Goal: Transaction & Acquisition: Purchase product/service

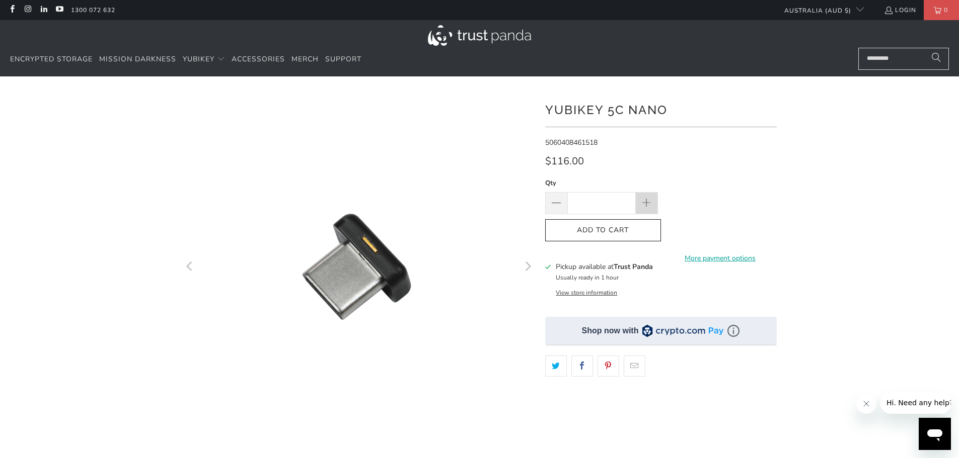
click at [655, 204] on span at bounding box center [647, 203] width 22 height 22
type input "*"
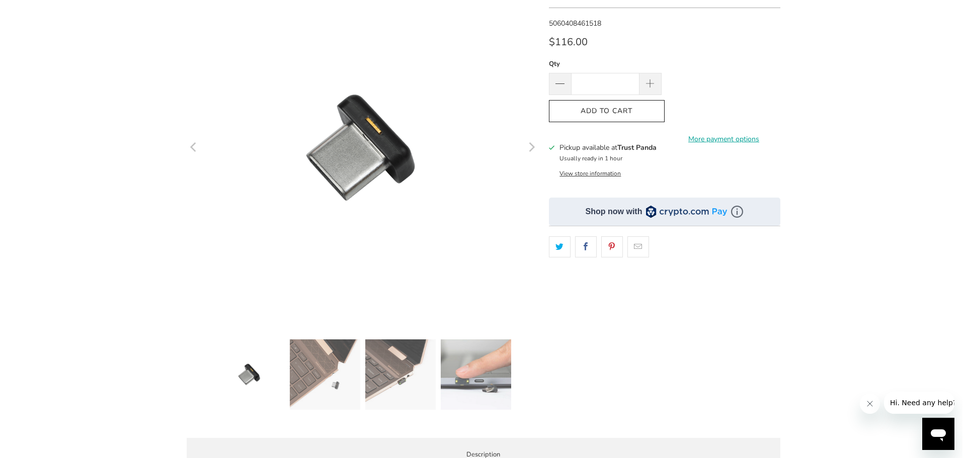
scroll to position [201, 0]
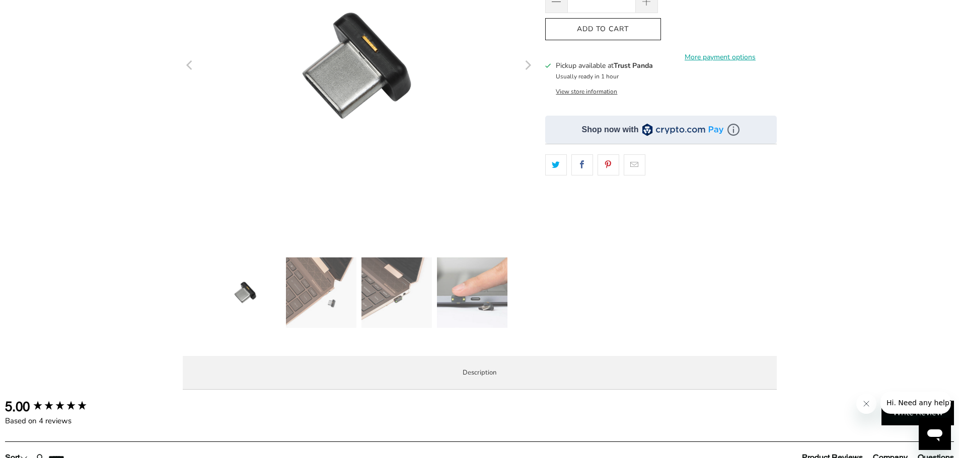
click at [605, 96] on div "**********" at bounding box center [660, 119] width 231 height 458
click at [605, 95] on button "View store information" at bounding box center [586, 92] width 61 height 8
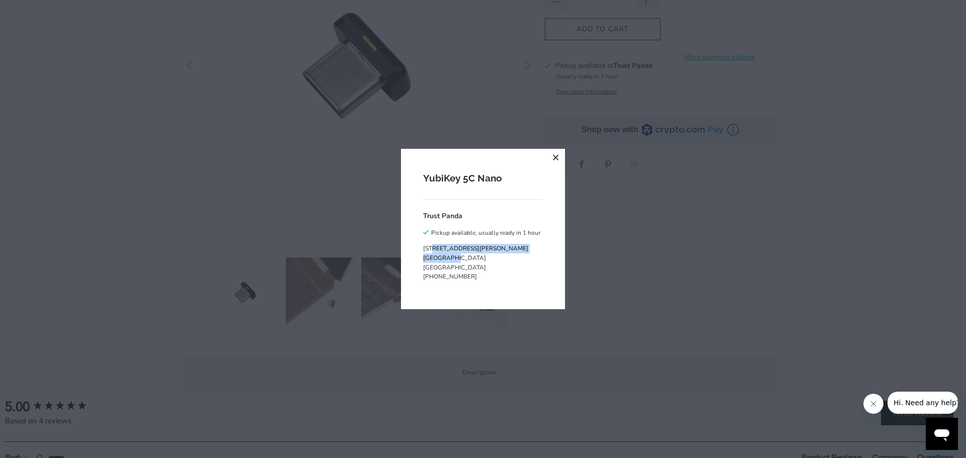
drag, startPoint x: 455, startPoint y: 263, endPoint x: 434, endPoint y: 254, distance: 23.2
click at [434, 254] on p "[STREET_ADDRESS][PERSON_NAME]" at bounding box center [481, 258] width 117 height 29
drag, startPoint x: 427, startPoint y: 248, endPoint x: 451, endPoint y: 267, distance: 30.5
click at [451, 267] on p "[STREET_ADDRESS][PERSON_NAME]" at bounding box center [481, 258] width 117 height 29
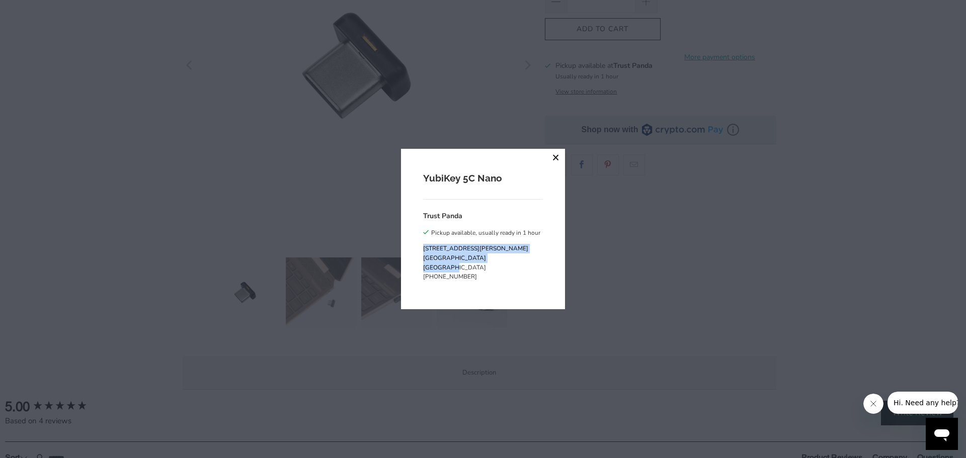
click at [550, 158] on button "close" at bounding box center [556, 158] width 18 height 18
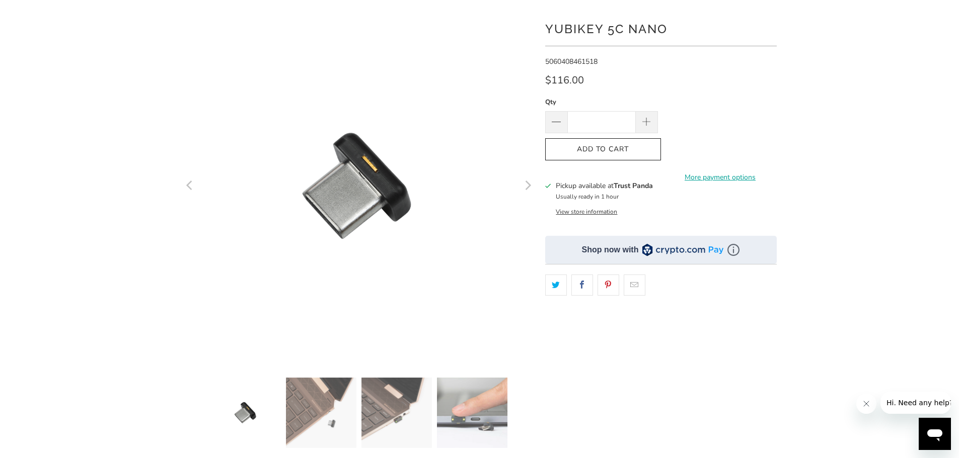
scroll to position [0, 0]
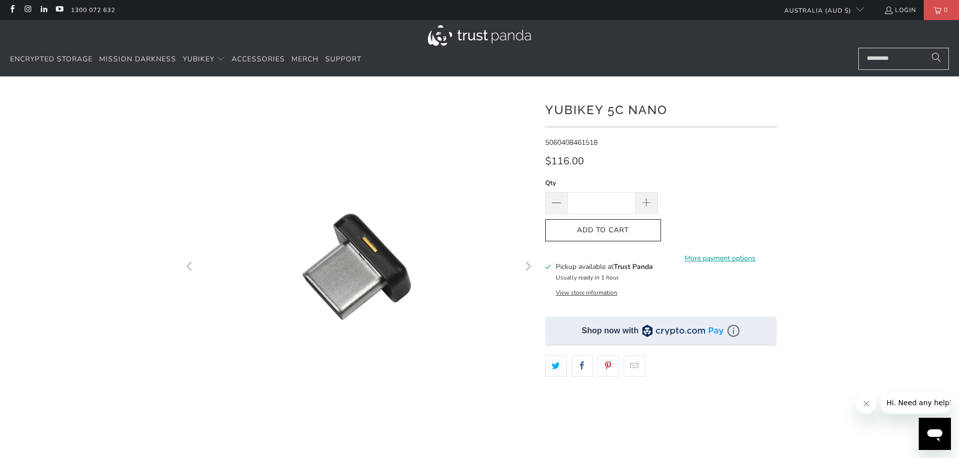
click at [666, 228] on shop-pay-wallet-button at bounding box center [665, 225] width 2 height 10
